Goal: Information Seeking & Learning: Learn about a topic

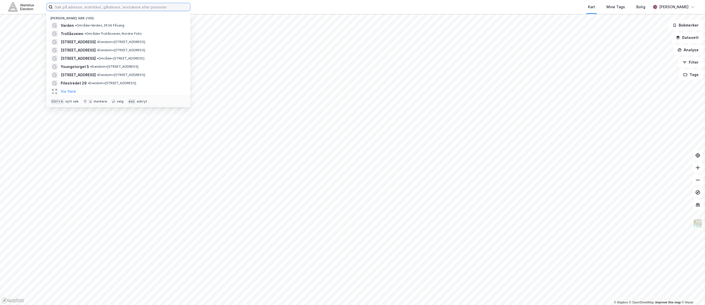
click at [65, 7] on input at bounding box center [121, 7] width 137 height 8
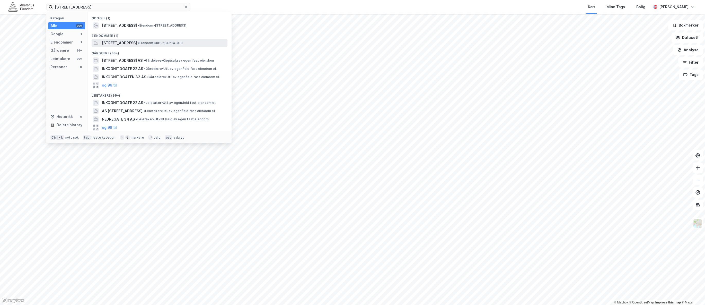
click at [125, 43] on span "[STREET_ADDRESS]" at bounding box center [119, 43] width 35 height 6
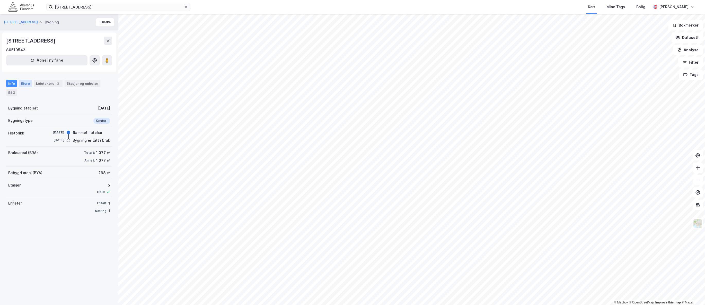
click at [26, 83] on div "Eiere" at bounding box center [25, 83] width 13 height 7
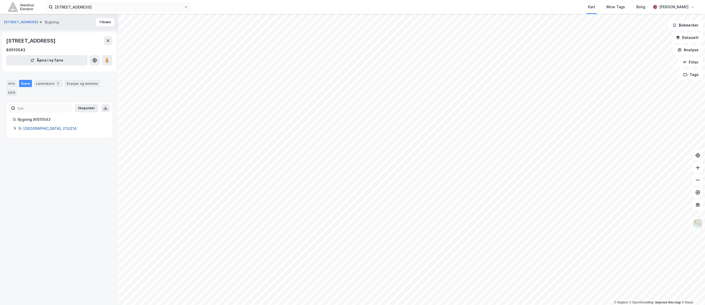
click at [30, 128] on link "[GEOGRAPHIC_DATA], 213/214" at bounding box center [50, 128] width 54 height 4
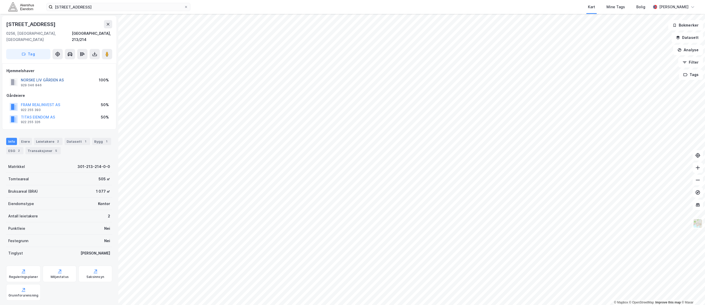
click at [0, 0] on button "NORSKE LIV GÅRDEN AS" at bounding box center [0, 0] width 0 height 0
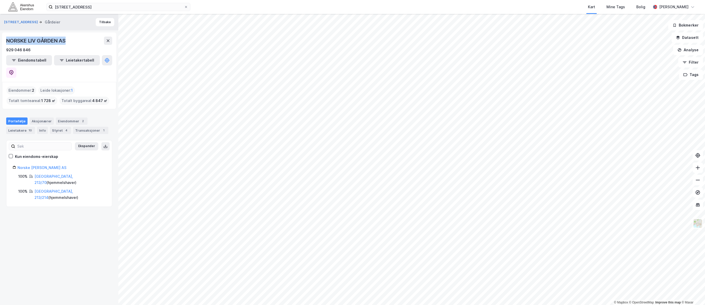
drag, startPoint x: 5, startPoint y: 40, endPoint x: 73, endPoint y: 40, distance: 67.7
click at [73, 40] on div "NORSKE LIV GÅRDEN AS 929 046 846 Eiendomstabell Leietakertabell" at bounding box center [59, 56] width 114 height 49
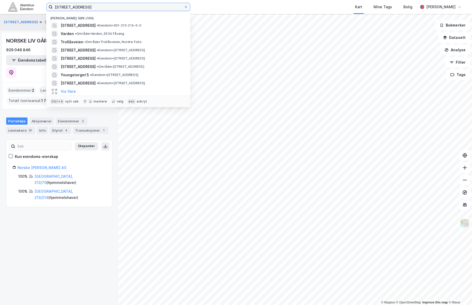
drag, startPoint x: 91, startPoint y: 8, endPoint x: 4, endPoint y: 6, distance: 87.0
click at [4, 6] on div "[STREET_ADDRESS] Nylige søk (100) [STREET_ADDRESS] • Eiendom • 301-213-214-0-0 …" at bounding box center [236, 7] width 472 height 14
type input "j"
